Goal: Complete application form: Complete application form

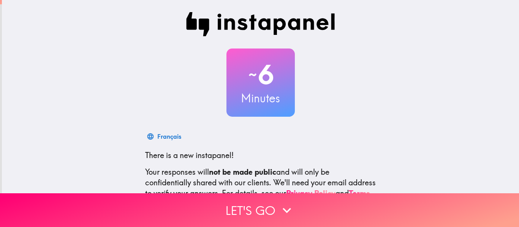
scroll to position [88, 0]
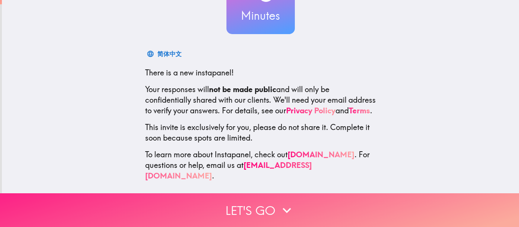
click at [255, 207] on button "Let's go" at bounding box center [259, 211] width 519 height 34
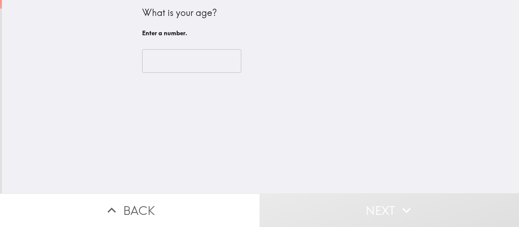
click at [168, 62] on input "number" at bounding box center [191, 61] width 99 height 24
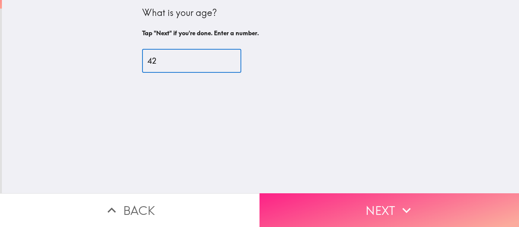
type input "42"
click at [338, 200] on button "Next" at bounding box center [388, 211] width 259 height 34
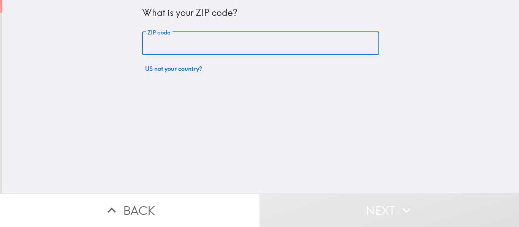
click at [182, 46] on input "ZIP code" at bounding box center [260, 44] width 237 height 24
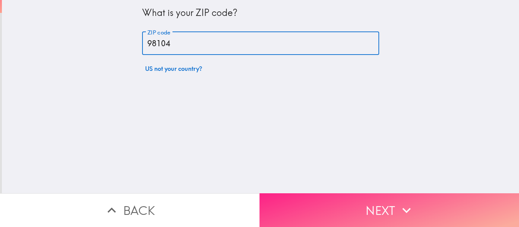
type input "98104"
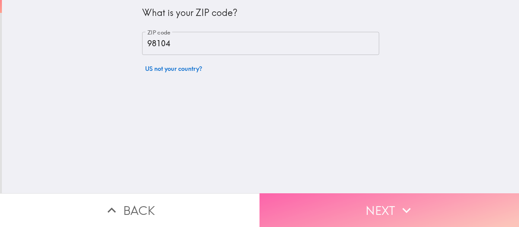
click at [377, 219] on button "Next" at bounding box center [388, 211] width 259 height 34
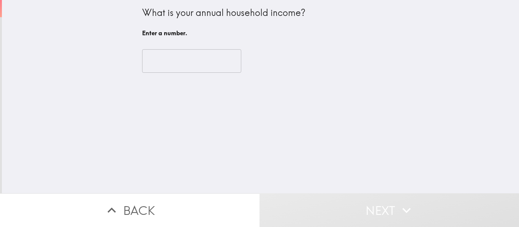
click at [185, 56] on input "number" at bounding box center [191, 61] width 99 height 24
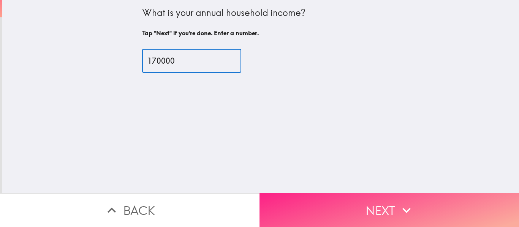
type input "170000"
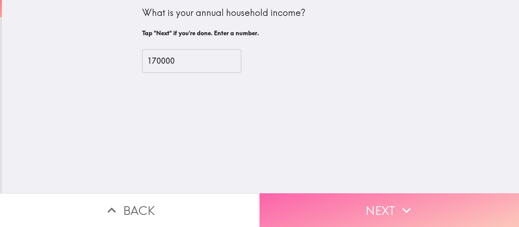
click at [314, 200] on button "Next" at bounding box center [388, 211] width 259 height 34
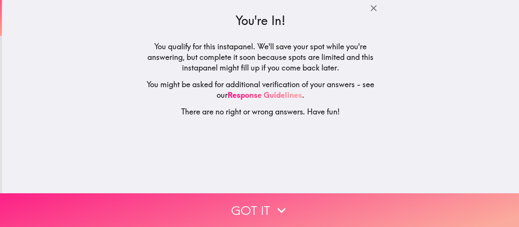
click at [310, 204] on button "Got it" at bounding box center [259, 211] width 519 height 34
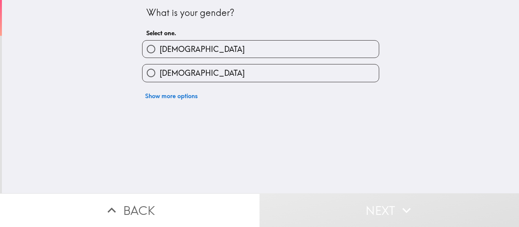
click at [172, 52] on label "[DEMOGRAPHIC_DATA]" at bounding box center [260, 49] width 236 height 17
click at [159, 52] on input "[DEMOGRAPHIC_DATA]" at bounding box center [150, 49] width 17 height 17
radio input "true"
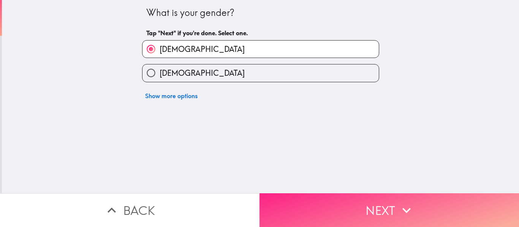
click at [320, 211] on button "Next" at bounding box center [388, 211] width 259 height 34
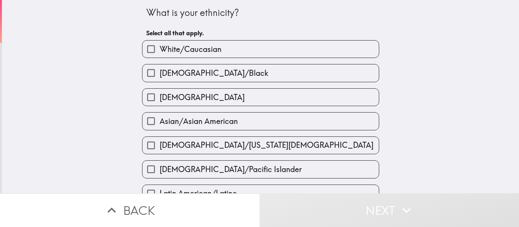
click at [188, 54] on span "White/Caucasian" at bounding box center [190, 49] width 62 height 11
click at [159, 54] on input "White/Caucasian" at bounding box center [150, 49] width 17 height 17
checkbox input "true"
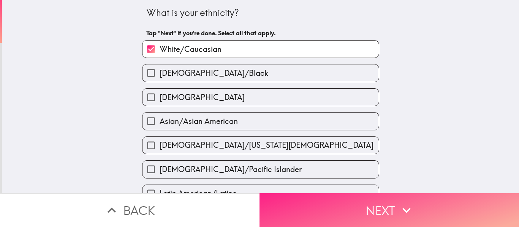
click at [352, 201] on button "Next" at bounding box center [388, 211] width 259 height 34
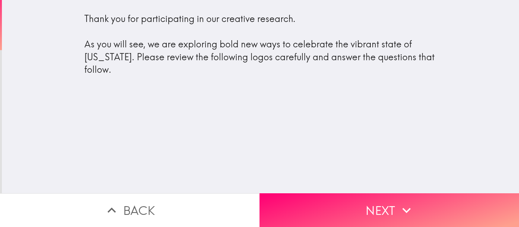
click at [105, 54] on div "Thank you for participating in our creative research. As you will see, we are e…" at bounding box center [260, 45] width 352 height 64
drag, startPoint x: 104, startPoint y: 74, endPoint x: 78, endPoint y: 42, distance: 40.7
click at [84, 42] on div "Thank you for participating in our creative research. As you will see, we are e…" at bounding box center [260, 45] width 352 height 64
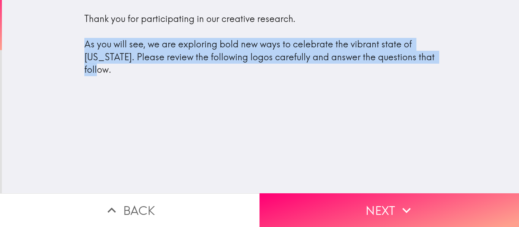
drag, startPoint x: 110, startPoint y: 69, endPoint x: 77, endPoint y: 42, distance: 42.8
click at [84, 42] on div "Thank you for participating in our creative research. As you will see, we are e…" at bounding box center [260, 45] width 352 height 64
select select "en"
click at [73, 34] on body "Thank you for participating in our creative research. As you will see, we are e…" at bounding box center [259, 38] width 519 height 76
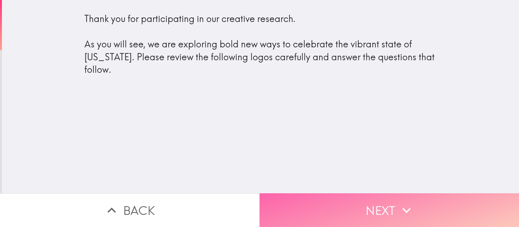
click at [399, 211] on icon "button" at bounding box center [406, 210] width 17 height 17
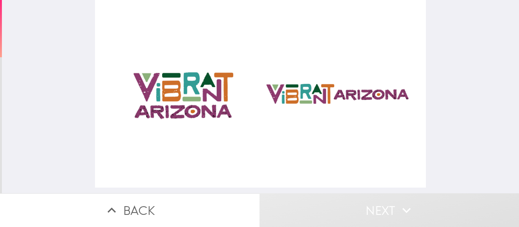
click at [177, 104] on span "Close" at bounding box center [167, 99] width 19 height 9
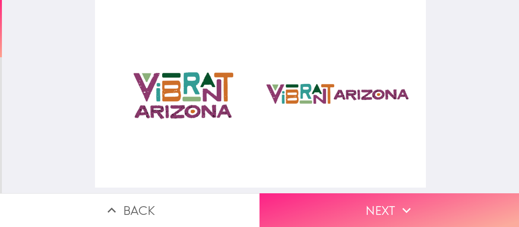
click at [299, 215] on button "Next" at bounding box center [388, 211] width 259 height 34
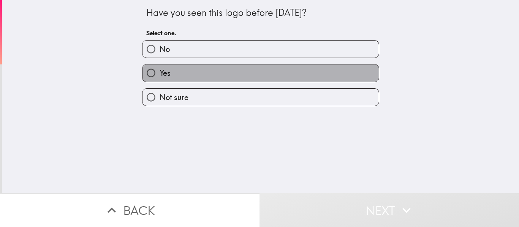
click at [211, 74] on label "Yes" at bounding box center [260, 73] width 236 height 17
click at [159, 74] on input "Yes" at bounding box center [150, 73] width 17 height 17
radio input "true"
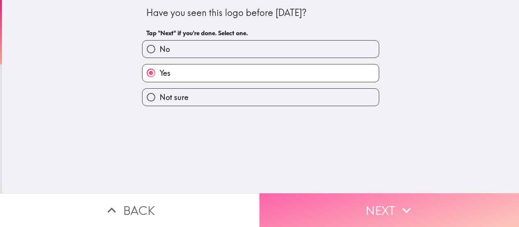
click at [333, 203] on button "Next" at bounding box center [388, 211] width 259 height 34
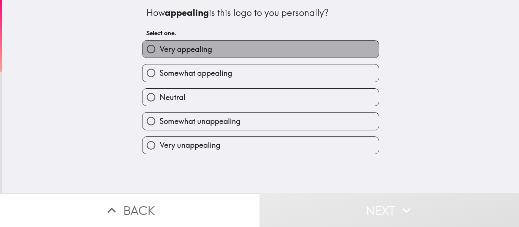
click at [186, 48] on span "Very appealing" at bounding box center [185, 49] width 52 height 11
click at [159, 48] on input "Very appealing" at bounding box center [150, 49] width 17 height 17
radio input "true"
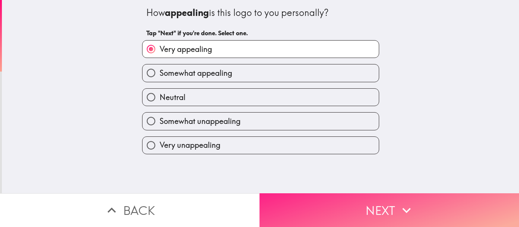
click at [349, 207] on button "Next" at bounding box center [388, 211] width 259 height 34
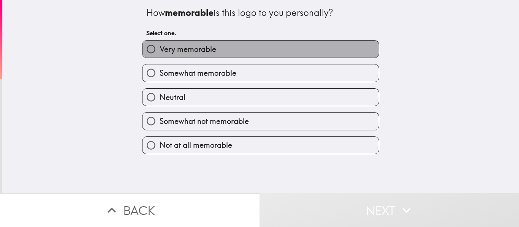
click at [214, 54] on label "Very memorable" at bounding box center [260, 49] width 236 height 17
click at [159, 54] on input "Very memorable" at bounding box center [150, 49] width 17 height 17
radio input "true"
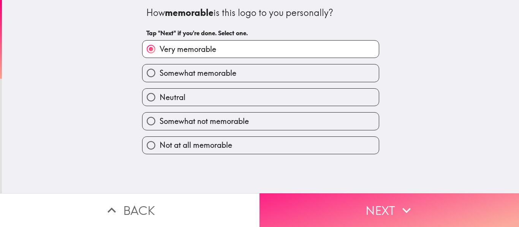
click at [326, 199] on button "Next" at bounding box center [388, 211] width 259 height 34
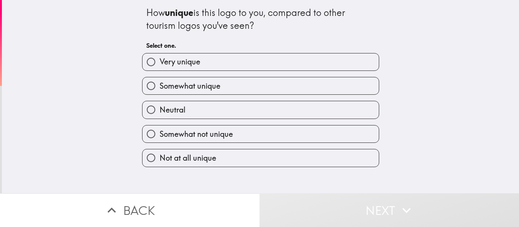
click at [202, 63] on label "Very unique" at bounding box center [260, 62] width 236 height 17
click at [159, 63] on input "Very unique" at bounding box center [150, 62] width 17 height 17
radio input "true"
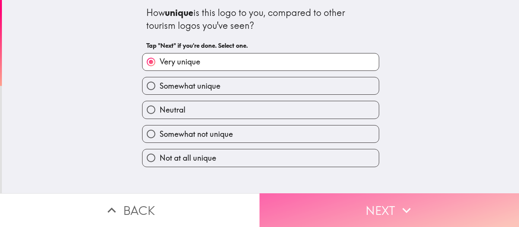
click at [286, 211] on button "Next" at bounding box center [388, 211] width 259 height 34
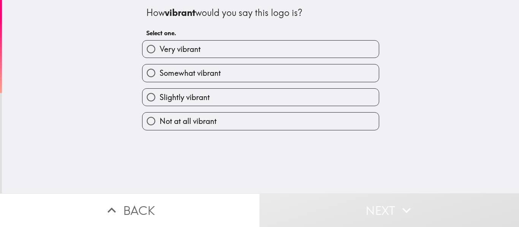
click at [208, 49] on label "Very vibrant" at bounding box center [260, 49] width 236 height 17
click at [159, 49] on input "Very vibrant" at bounding box center [150, 49] width 17 height 17
radio input "true"
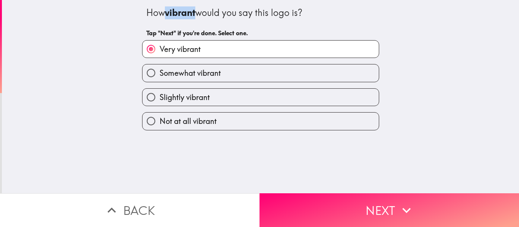
drag, startPoint x: 192, startPoint y: 15, endPoint x: 160, endPoint y: 10, distance: 32.3
click at [160, 10] on div "How vibrant would you say this logo is?" at bounding box center [260, 12] width 229 height 13
click at [152, 5] on body "How vibrant would you say this logo is? Tap "Next" if you're done. Select one. …" at bounding box center [259, 38] width 519 height 76
click at [77, 12] on div "How vibrant would you say this logo is? Tap "Next" if you're done. Select one. …" at bounding box center [260, 97] width 517 height 194
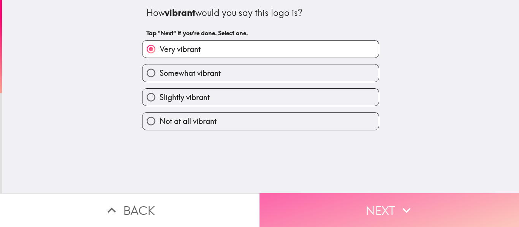
click at [322, 211] on button "Next" at bounding box center [388, 211] width 259 height 34
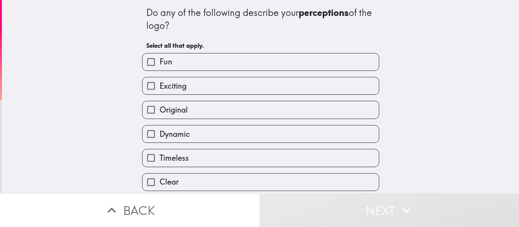
click at [202, 84] on label "Exciting" at bounding box center [260, 85] width 236 height 17
click at [159, 84] on input "Exciting" at bounding box center [150, 85] width 17 height 17
checkbox input "true"
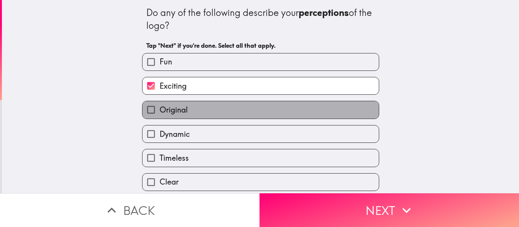
click at [213, 113] on label "Original" at bounding box center [260, 109] width 236 height 17
click at [159, 113] on input "Original" at bounding box center [150, 109] width 17 height 17
checkbox input "true"
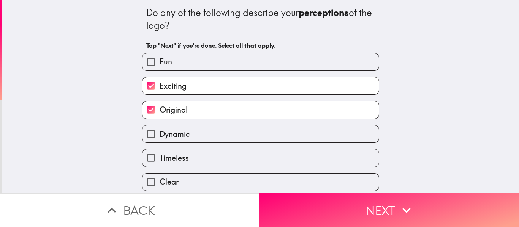
scroll to position [38, 0]
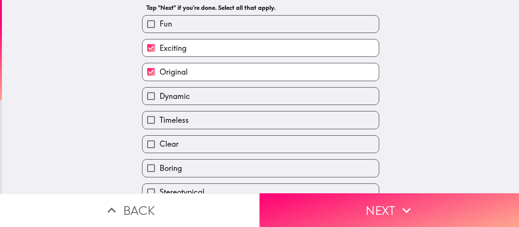
click at [186, 150] on label "Clear" at bounding box center [260, 144] width 236 height 17
click at [159, 150] on input "Clear" at bounding box center [150, 144] width 17 height 17
checkbox input "true"
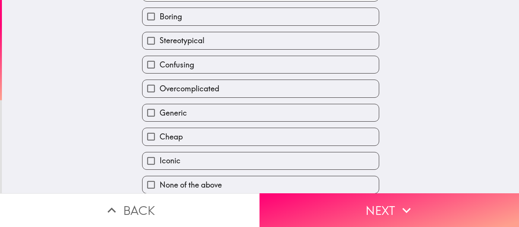
scroll to position [196, 0]
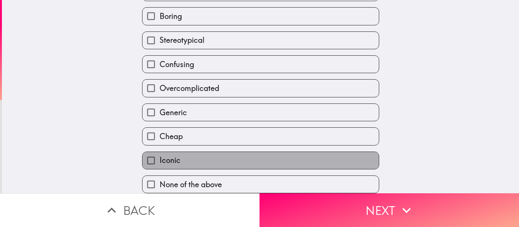
click at [183, 161] on label "Iconic" at bounding box center [260, 160] width 236 height 17
click at [159, 161] on input "Iconic" at bounding box center [150, 160] width 17 height 17
checkbox input "true"
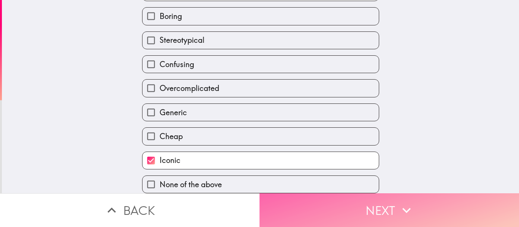
click at [291, 204] on button "Next" at bounding box center [388, 211] width 259 height 34
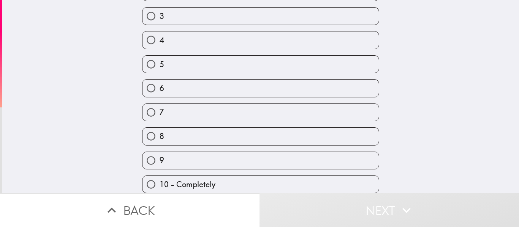
scroll to position [112, 0]
click at [167, 131] on label "8" at bounding box center [260, 136] width 236 height 17
click at [159, 131] on input "8" at bounding box center [150, 136] width 17 height 17
radio input "true"
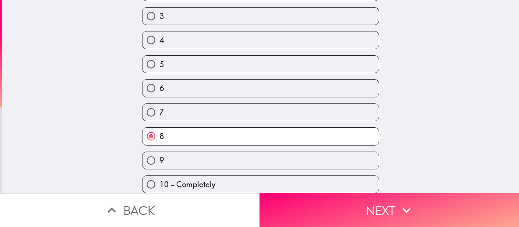
click at [210, 156] on label "9" at bounding box center [260, 160] width 236 height 17
click at [159, 156] on input "9" at bounding box center [150, 160] width 17 height 17
radio input "true"
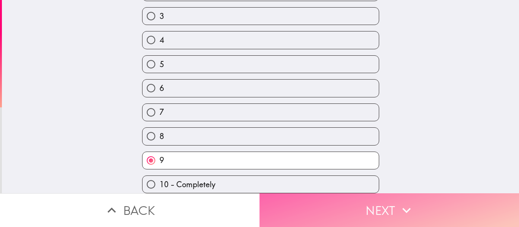
click at [302, 206] on button "Next" at bounding box center [388, 211] width 259 height 34
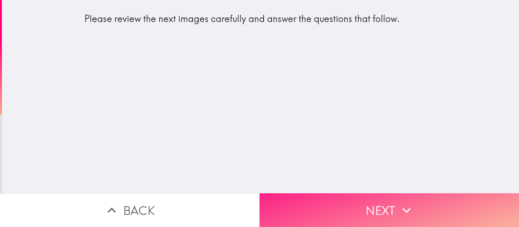
click at [310, 194] on button "Next" at bounding box center [388, 211] width 259 height 34
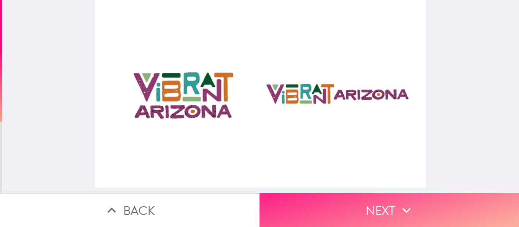
click at [377, 197] on button "Next" at bounding box center [388, 211] width 259 height 34
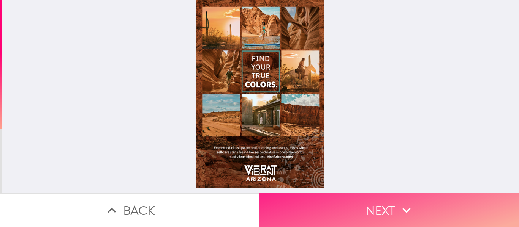
click at [363, 211] on button "Next" at bounding box center [388, 211] width 259 height 34
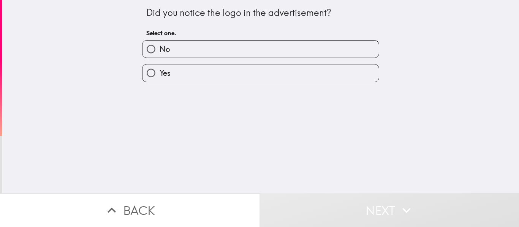
click at [202, 74] on label "Yes" at bounding box center [260, 73] width 236 height 17
click at [159, 74] on input "Yes" at bounding box center [150, 73] width 17 height 17
radio input "true"
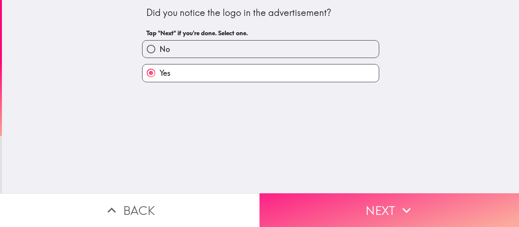
click at [334, 200] on button "Next" at bounding box center [388, 211] width 259 height 34
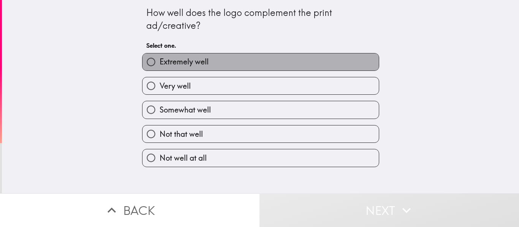
click at [174, 63] on span "Extremely well" at bounding box center [183, 62] width 49 height 11
click at [159, 63] on input "Extremely well" at bounding box center [150, 62] width 17 height 17
radio input "true"
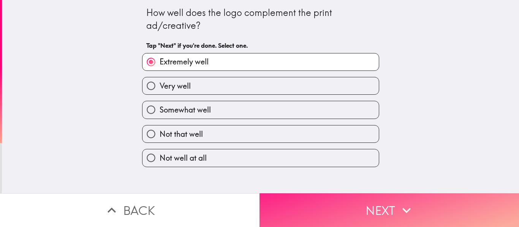
click at [306, 203] on button "Next" at bounding box center [388, 211] width 259 height 34
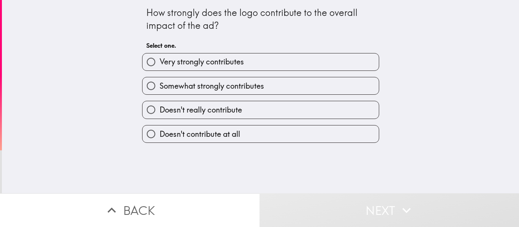
click at [211, 69] on label "Very strongly contributes" at bounding box center [260, 62] width 236 height 17
click at [159, 69] on input "Very strongly contributes" at bounding box center [150, 62] width 17 height 17
radio input "true"
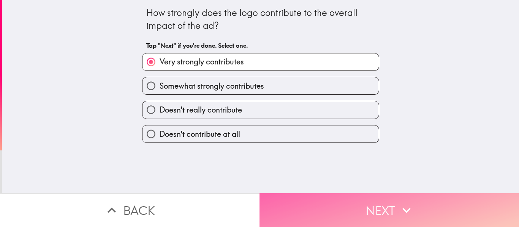
click at [347, 208] on button "Next" at bounding box center [388, 211] width 259 height 34
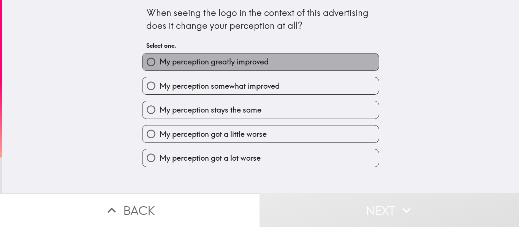
click at [213, 62] on span "My perception greatly improved" at bounding box center [213, 62] width 109 height 11
click at [159, 62] on input "My perception greatly improved" at bounding box center [150, 62] width 17 height 17
radio input "true"
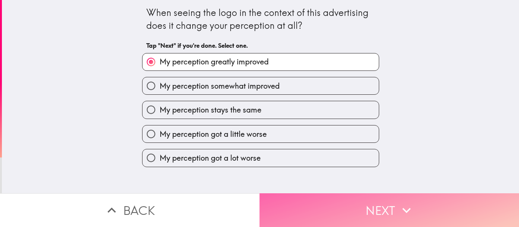
click at [333, 198] on button "Next" at bounding box center [388, 211] width 259 height 34
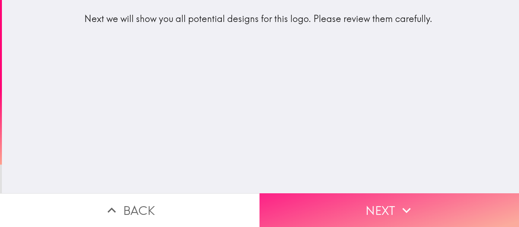
click at [352, 194] on button "Next" at bounding box center [388, 211] width 259 height 34
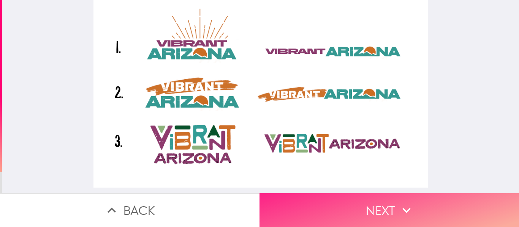
click at [334, 206] on button "Next" at bounding box center [388, 211] width 259 height 34
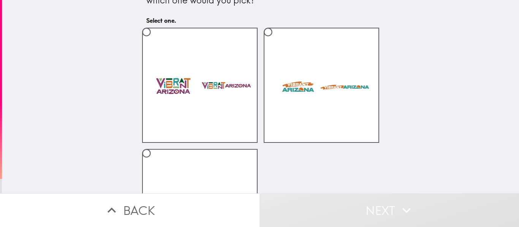
scroll to position [76, 0]
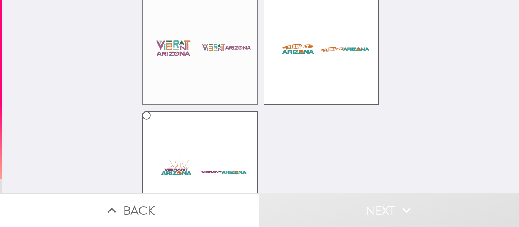
click at [209, 59] on label at bounding box center [199, 47] width 115 height 115
radio input "true"
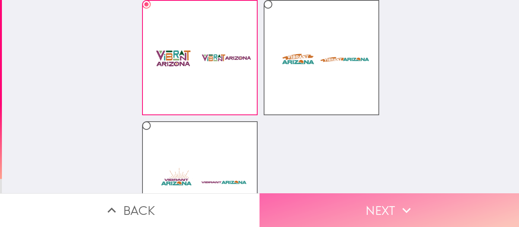
click at [367, 202] on button "Next" at bounding box center [388, 211] width 259 height 34
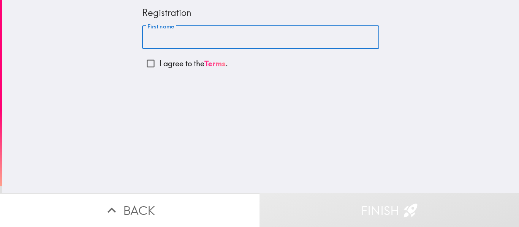
click at [192, 37] on input "First name" at bounding box center [260, 38] width 237 height 24
type input "[PERSON_NAME]"
